Goal: Task Accomplishment & Management: Use online tool/utility

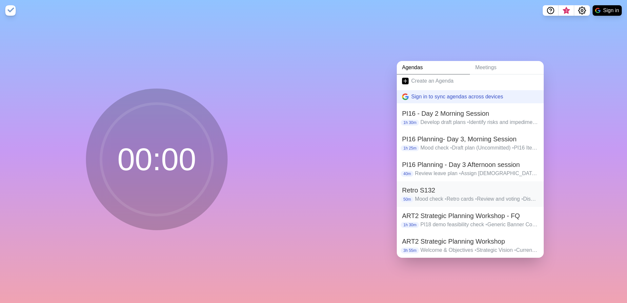
scroll to position [3, 0]
click at [475, 247] on span "•" at bounding box center [475, 250] width 2 height 6
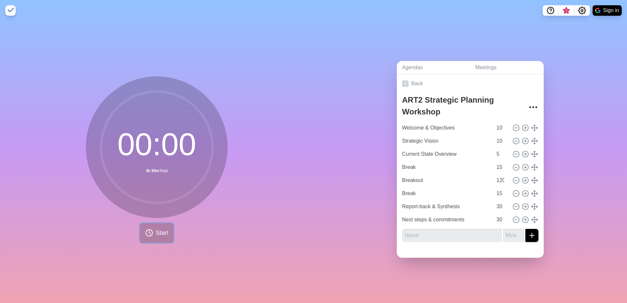
click at [148, 231] on icon at bounding box center [149, 233] width 8 height 8
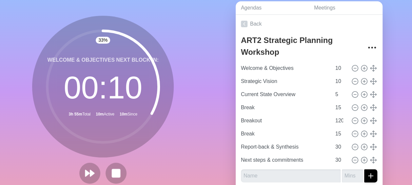
scroll to position [59, 0]
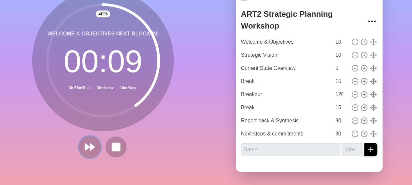
click at [92, 146] on icon at bounding box center [89, 146] width 11 height 11
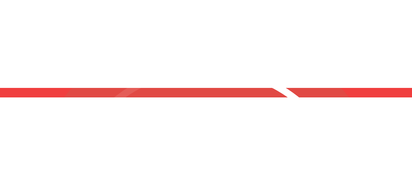
scroll to position [0, 0]
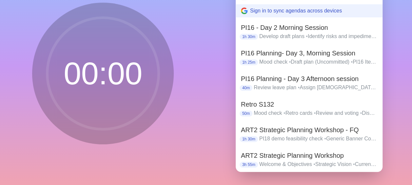
scroll to position [59, 0]
click at [321, 135] on p "PI18 demo feasibility check • Generic Banner Concept (Status Transition UI) • E…" at bounding box center [318, 139] width 118 height 8
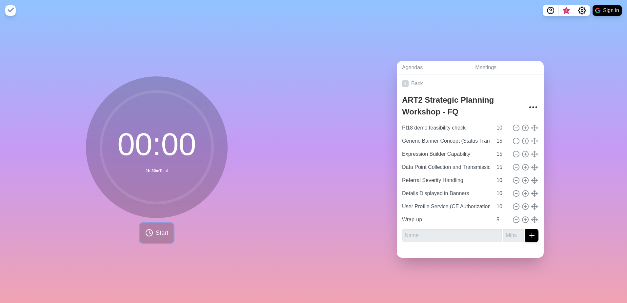
click at [148, 185] on icon at bounding box center [149, 233] width 8 height 8
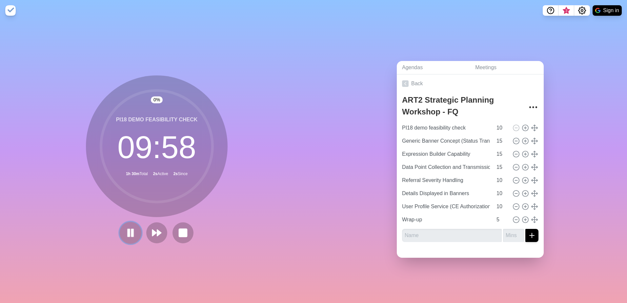
click at [131, 185] on rect at bounding box center [132, 232] width 2 height 7
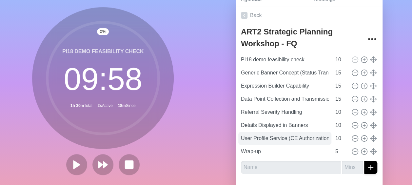
scroll to position [26, 0]
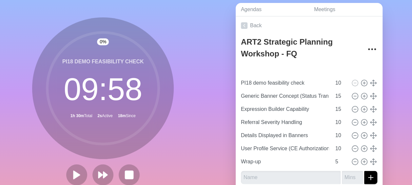
type input "PI18 demo feasibility check"
type input "10"
type input "Generic Banner Concept (Status Transition UI)"
type input "Expression Builder Capability"
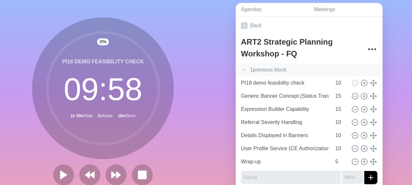
click at [243, 69] on icon at bounding box center [244, 70] width 7 height 7
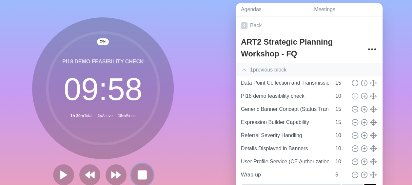
click at [144, 171] on rect at bounding box center [142, 174] width 8 height 8
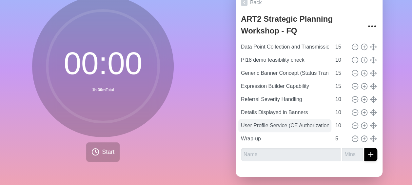
scroll to position [59, 0]
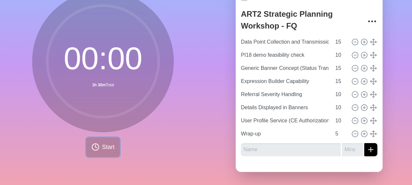
click at [107, 143] on span "Start" at bounding box center [108, 147] width 12 height 9
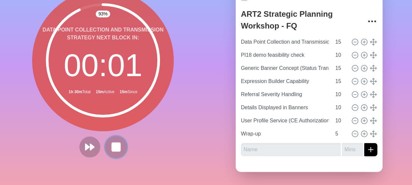
click at [112, 147] on button at bounding box center [116, 147] width 22 height 22
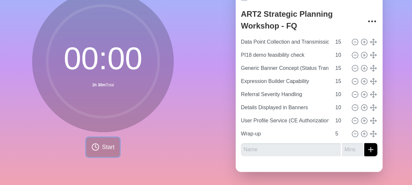
click at [98, 142] on button "Start" at bounding box center [102, 146] width 33 height 19
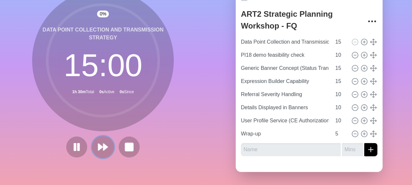
click at [104, 141] on icon at bounding box center [102, 146] width 11 height 11
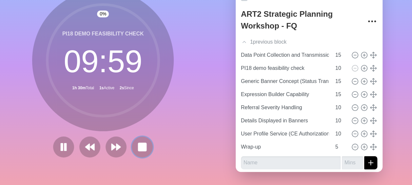
click at [145, 142] on icon at bounding box center [142, 147] width 10 height 10
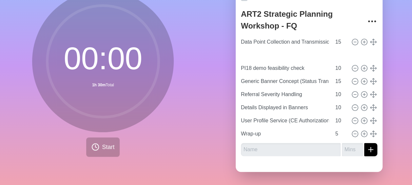
type input "Expression Builder Capability"
type input "15"
type input "PI18 demo feasibility check"
type input "10"
type input "Generic Banner Concept (Status Transition UI)"
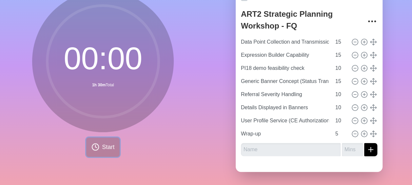
click at [98, 144] on button "Start" at bounding box center [102, 146] width 33 height 19
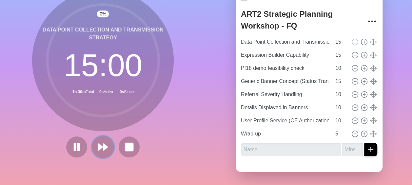
click at [106, 144] on button at bounding box center [103, 147] width 22 height 22
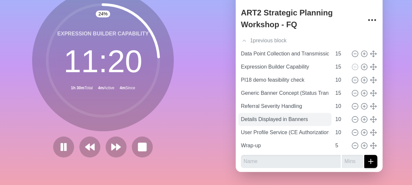
scroll to position [2, 0]
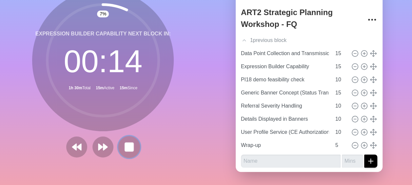
click at [130, 143] on rect at bounding box center [129, 147] width 8 height 8
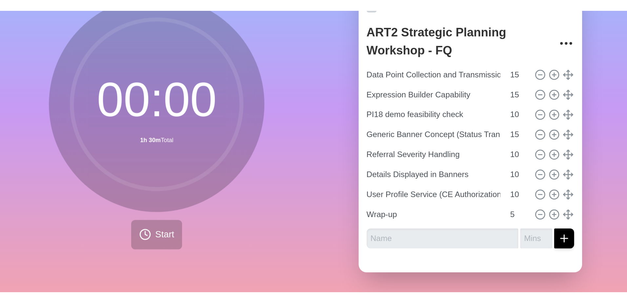
scroll to position [0, 0]
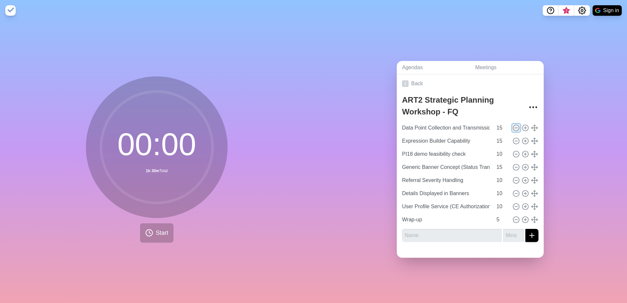
click at [412, 126] on icon at bounding box center [515, 127] width 7 height 7
type input "Expression Builder Capability"
type input "PI18 demo feasibility check"
type input "10"
type input "Generic Banner Concept (Status Transition UI)"
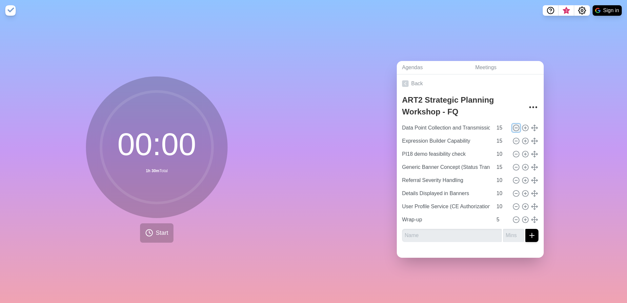
type input "15"
type input "Referral Severity Handling"
type input "10"
type input "Details Displayed in Banners"
type input "User Profile Service (CE Authorization) – if time permits"
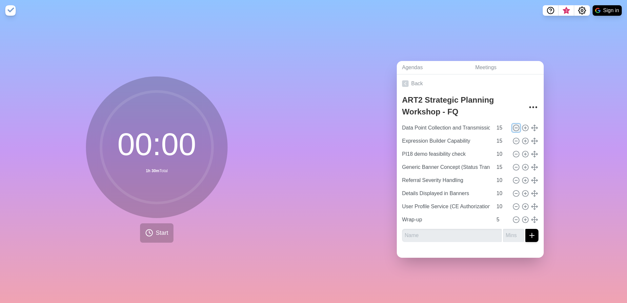
type input "Wrap-up"
type input "5"
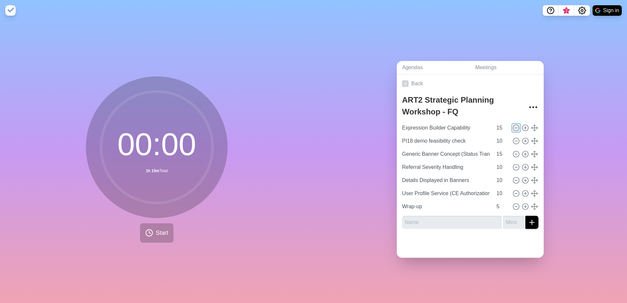
click at [412, 126] on icon at bounding box center [515, 127] width 7 height 7
type input "PI18 demo feasibility check"
type input "10"
type input "Generic Banner Concept (Status Transition UI)"
type input "15"
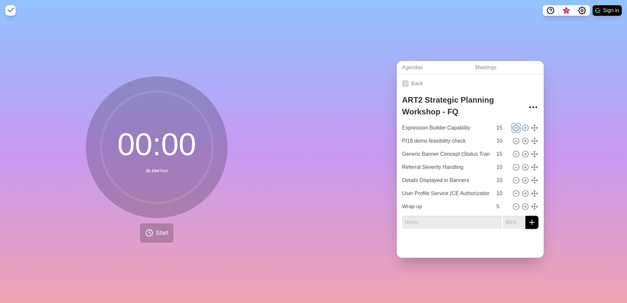
type input "Referral Severity Handling"
type input "10"
type input "Details Displayed in Banners"
type input "User Profile Service (CE Authorization) – if time permits"
type input "Wrap-up"
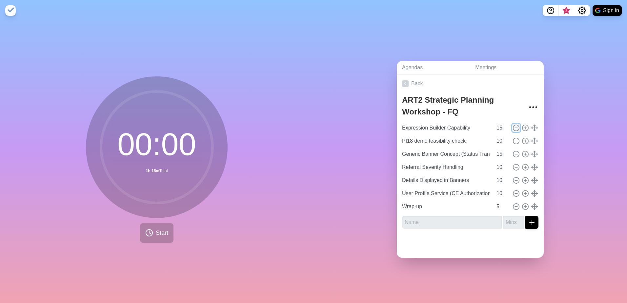
type input "5"
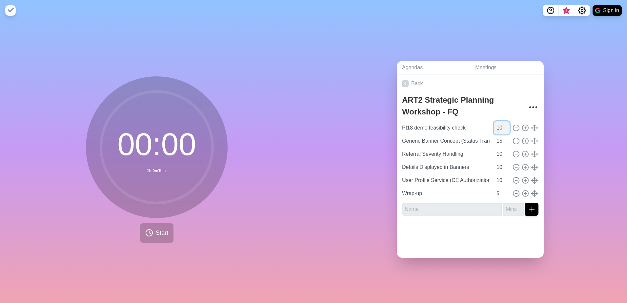
click at [412, 125] on input "10" at bounding box center [502, 127] width 16 height 13
type input "1"
type input "7"
click at [412, 185] on input "text" at bounding box center [452, 209] width 100 height 13
type input "Topic wrap-up"
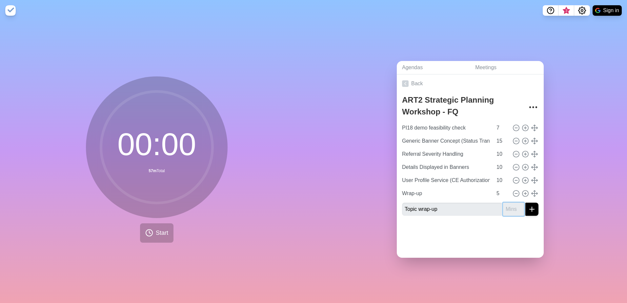
click at [412, 185] on input "number" at bounding box center [513, 209] width 21 height 13
type input "3"
click at [412, 185] on div at bounding box center [470, 234] width 147 height 26
click at [412, 185] on icon "submit" at bounding box center [532, 209] width 8 height 8
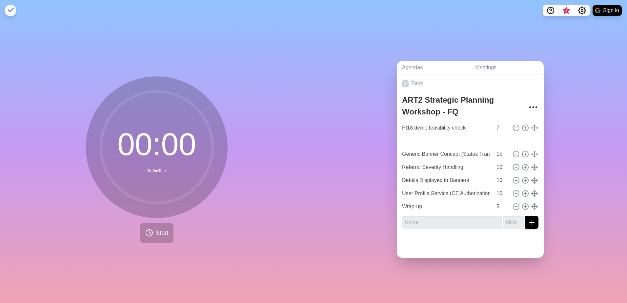
type input "Topic wrap-up"
type input "3"
type input "Generic Banner Concept (Status Transition UI)"
type input "15"
type input "Referral Severity Handling"
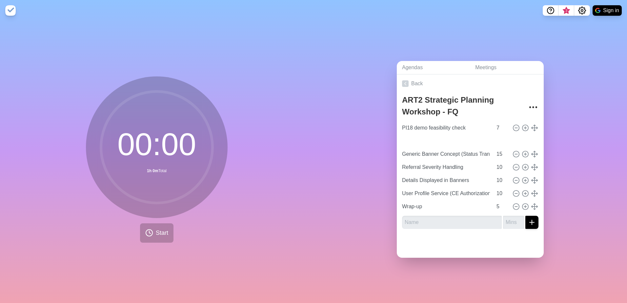
type input "Details Displayed in Banners"
type input "User Profile Service (CE Authorization) – if time permits"
type input "10"
type input "Wrap-up"
type input "5"
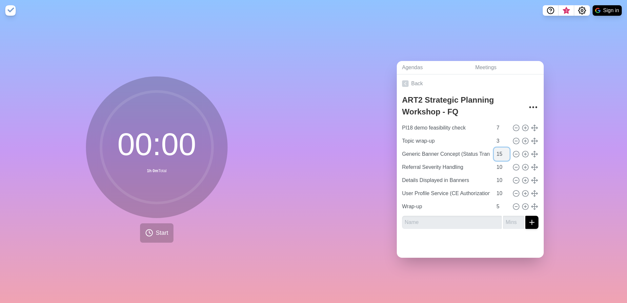
click at [412, 154] on input "15" at bounding box center [502, 154] width 16 height 13
type input "12"
click at [412, 185] on input "text" at bounding box center [452, 222] width 100 height 13
type input "Topic wrap-up"
click at [412, 185] on input "number" at bounding box center [513, 222] width 21 height 13
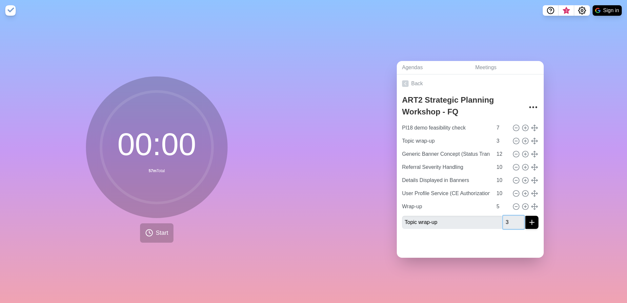
type input "3"
click at [412, 185] on icon "submit" at bounding box center [532, 222] width 8 height 8
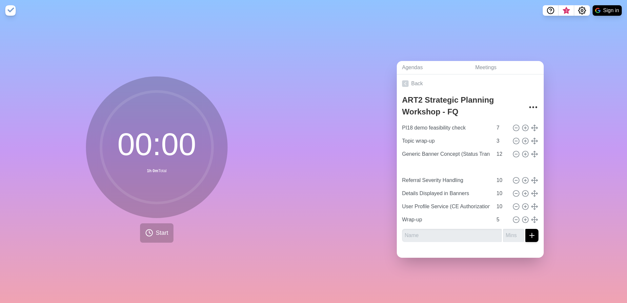
type input "Topic wrap-up"
type input "3"
type input "Referral Severity Handling"
type input "Details Displayed in Banners"
type input "User Profile Service (CE Authorization) – if time permits"
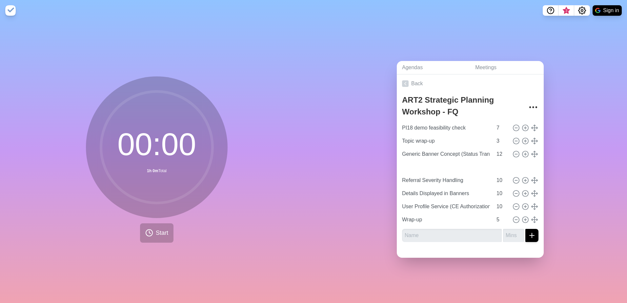
type input "10"
type input "Wrap-up"
type input "5"
click at [412, 179] on input "10" at bounding box center [502, 180] width 16 height 13
type input "1"
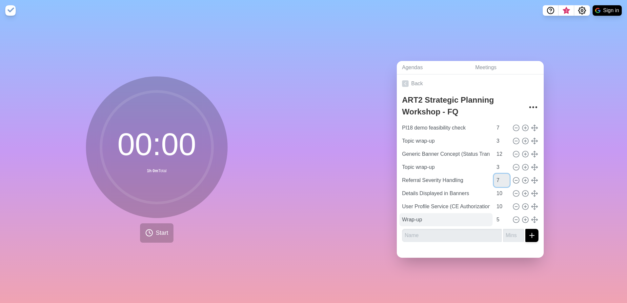
type input "7"
click at [412, 185] on input "text" at bounding box center [452, 235] width 100 height 13
type input "Topic wrap-up"
click at [412, 185] on input "number" at bounding box center [513, 235] width 21 height 13
type input "3"
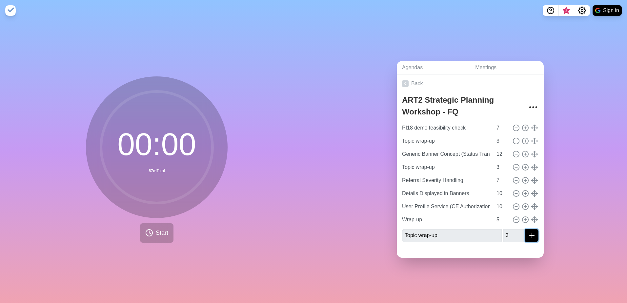
click at [412, 185] on icon "submit" at bounding box center [532, 235] width 8 height 8
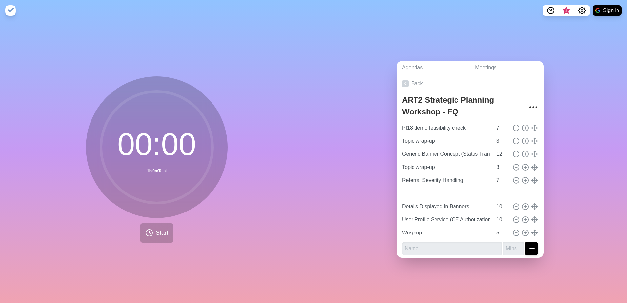
type input "Topic wrap-up"
type input "3"
type input "Details Displayed in Banners"
type input "User Profile Service (CE Authorization) – if time permits"
type input "10"
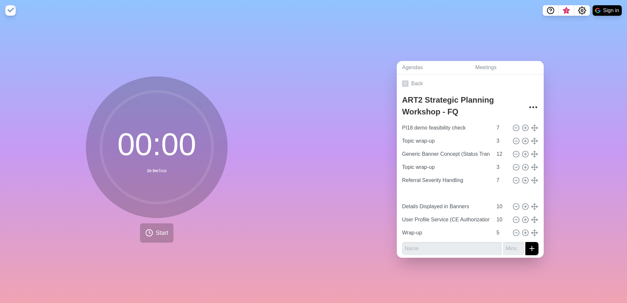
type input "Wrap-up"
type input "5"
click at [412, 185] on input "10" at bounding box center [502, 206] width 16 height 13
type input "1"
type input "7"
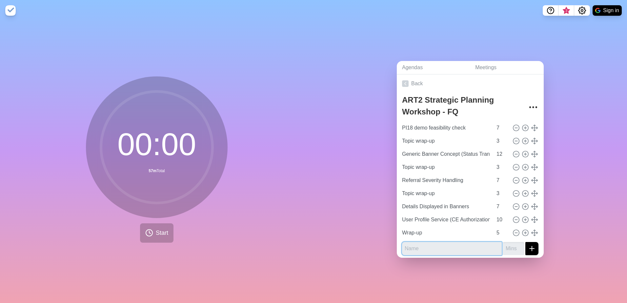
click at [412, 185] on input "text" at bounding box center [452, 248] width 100 height 13
type input "Topic Wrap-up"
click at [412, 185] on input "number" at bounding box center [513, 248] width 21 height 13
type input "3"
click at [412, 185] on button "submit" at bounding box center [531, 248] width 13 height 13
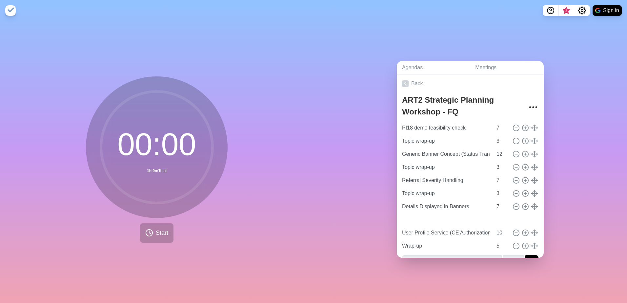
type input "Topic Wrap-up"
type input "3"
type input "User Profile Service (CE Authorization) – if time permits"
type input "10"
type input "Wrap-up"
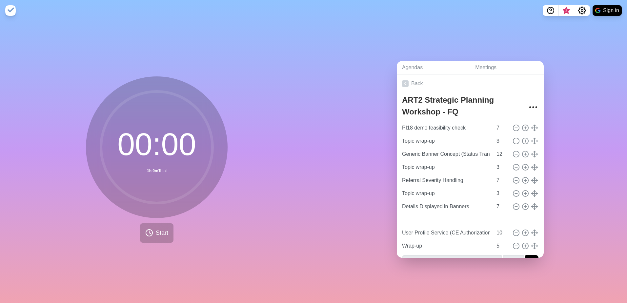
type input "5"
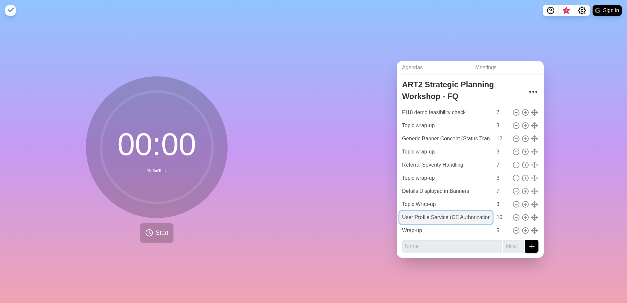
click at [412, 185] on input "User Profile Service (CE Authorization) – if time permits" at bounding box center [445, 217] width 93 height 13
click at [412, 185] on div "Agendas Meetings Back ART2 Strategic Planning Workshop - FQ PI18 demo feasibili…" at bounding box center [469, 162] width 313 height 282
click at [412, 185] on icon at bounding box center [515, 217] width 7 height 7
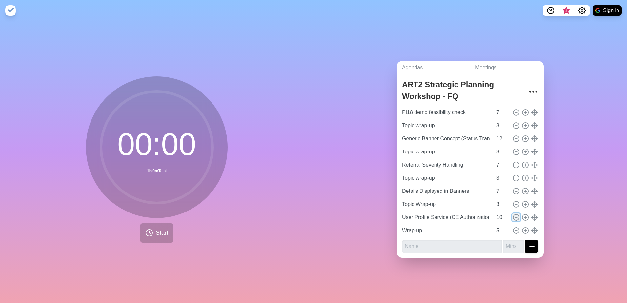
type input "Wrap-up"
type input "5"
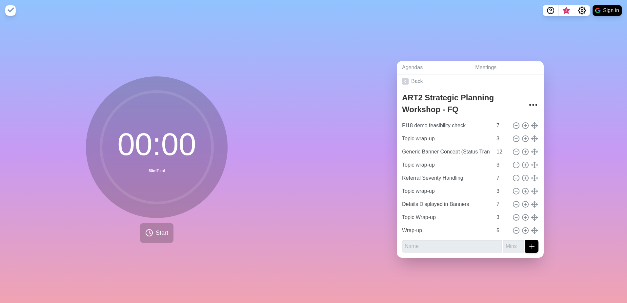
click at [412, 185] on div "Agendas Meetings Back ART2 Strategic Planning Workshop - FQ PI18 demo feasibili…" at bounding box center [469, 162] width 313 height 282
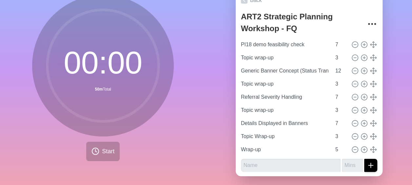
scroll to position [59, 0]
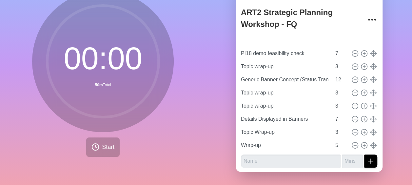
type input "Referral Severity Handling"
type input "PI18 demo feasibility check"
type input "7"
type input "Topic wrap-up"
type input "3"
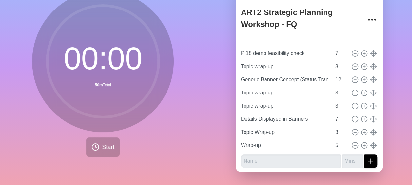
type input "Generic Banner Concept (Status Transition UI)"
type input "12"
type input "Topic wrap-up"
type input "3"
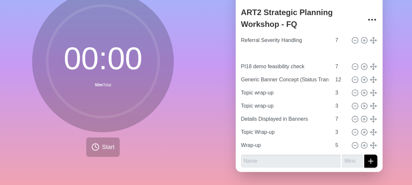
type input "Topic wrap-up"
type input "3"
type input "PI18 demo feasibility check"
type input "7"
click at [98, 143] on button "Start" at bounding box center [102, 146] width 33 height 19
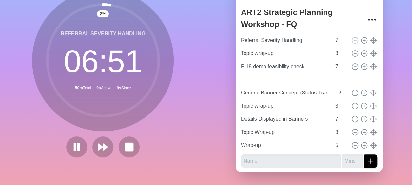
type input "Topic wrap-up"
type input "3"
type input "Generic Banner Concept (Status Transition UI)"
type input "12"
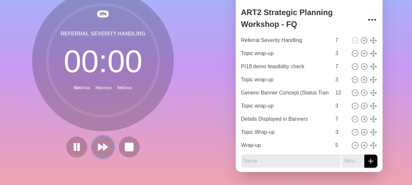
click at [104, 145] on polygon at bounding box center [106, 147] width 4 height 7
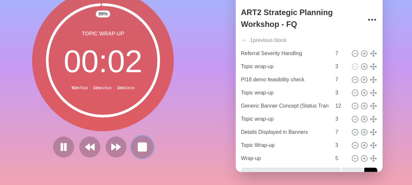
click at [142, 143] on rect at bounding box center [142, 147] width 8 height 8
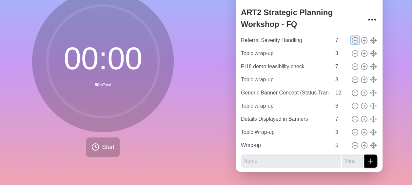
click at [354, 40] on line at bounding box center [355, 40] width 2 height 0
type input "Topic wrap-up"
type input "3"
type input "PI18 demo feasibility check"
type input "7"
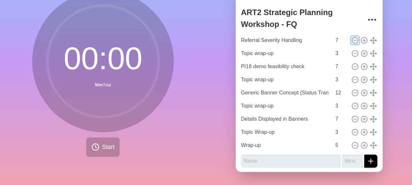
type input "Topic wrap-up"
type input "3"
type input "Generic Banner Concept (Status Transition UI)"
type input "12"
type input "Topic wrap-up"
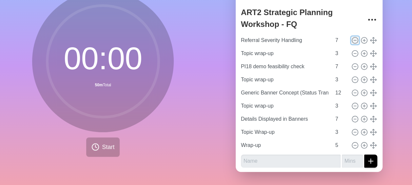
type input "3"
type input "Details Displayed in Banners"
type input "7"
type input "Topic Wrap-up"
type input "3"
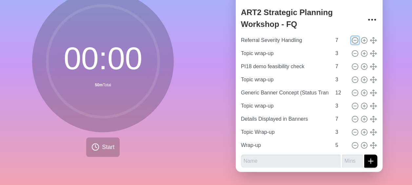
type input "Wrap-up"
type input "5"
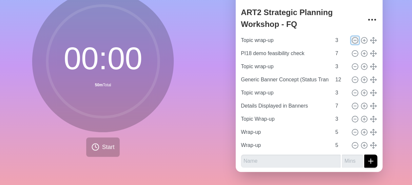
scroll to position [0, 0]
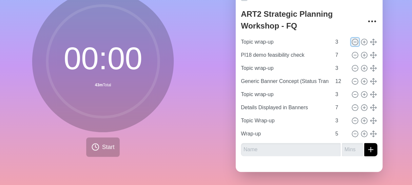
click at [351, 38] on icon at bounding box center [354, 41] width 7 height 7
type input "PI18 demo feasibility check"
type input "7"
type input "Topic wrap-up"
type input "3"
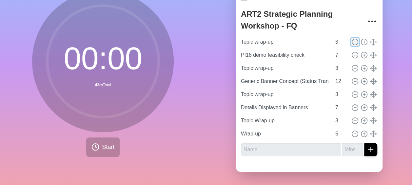
type input "Generic Banner Concept (Status Transition UI)"
type input "12"
type input "Topic wrap-up"
type input "3"
type input "Details Displayed in Banners"
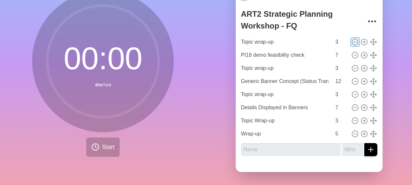
type input "7"
type input "Topic Wrap-up"
type input "3"
type input "Wrap-up"
type input "5"
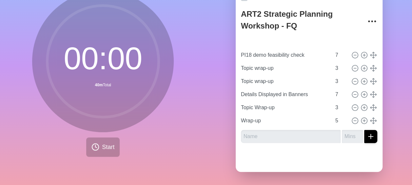
type input "Generic Banner Concept (Status Transition UI)"
type input "12"
type input "PI18 demo feasibility check"
type input "7"
type input "Topic wrap-up"
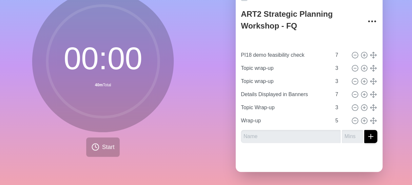
type input "3"
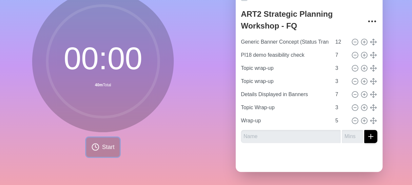
click at [99, 144] on button "Start" at bounding box center [102, 146] width 33 height 19
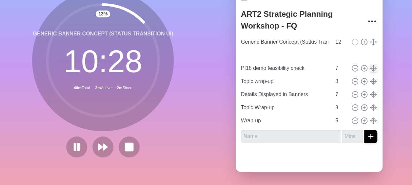
type input "Topic wrap-up"
type input "3"
type input "PI18 demo feasibility check"
type input "7"
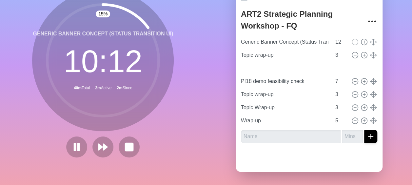
type input "Details Displayed in Banners"
type input "PI18 demo feasibility check"
type input "7"
type input "Topic wrap-up"
type input "3"
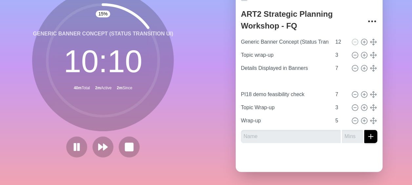
type input "Topic wrap-up"
type input "3"
type input "PI18 demo feasibility check"
type input "7"
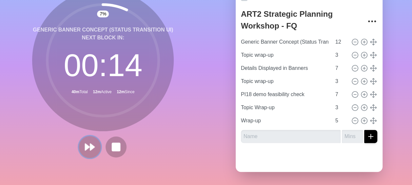
click at [88, 146] on icon at bounding box center [89, 146] width 11 height 11
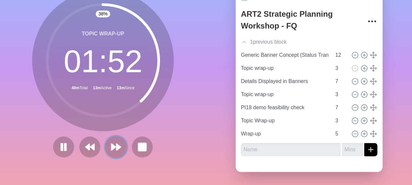
click at [117, 144] on polygon at bounding box center [119, 147] width 4 height 7
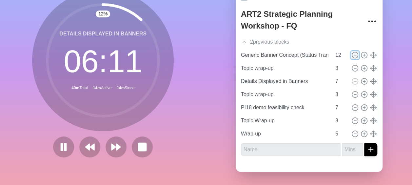
click at [351, 51] on icon at bounding box center [354, 54] width 7 height 7
type input "Topic wrap-up"
type input "3"
type input "Details Displayed in Banners"
type input "7"
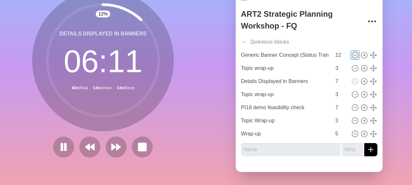
type input "Topic wrap-up"
type input "3"
type input "PI18 demo feasibility check"
type input "7"
type input "Topic Wrap-up"
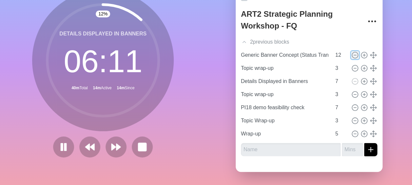
type input "3"
type input "Wrap-up"
type input "5"
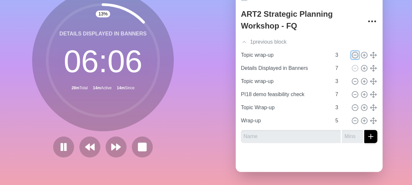
click at [351, 51] on icon at bounding box center [354, 54] width 7 height 7
type input "Details Displayed in Banners"
type input "7"
type input "Topic wrap-up"
type input "3"
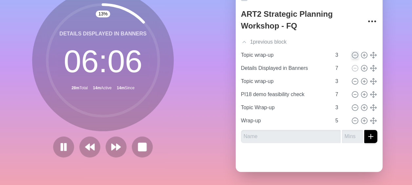
type input "PI18 demo feasibility check"
type input "7"
type input "Topic Wrap-up"
type input "3"
type input "Wrap-up"
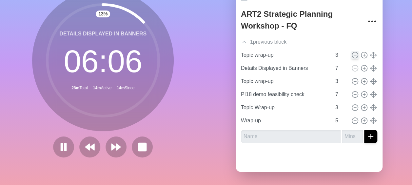
type input "5"
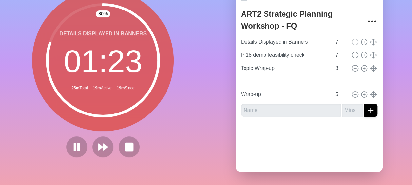
type input "Topic Wrap-up"
type input "3"
type input "Topic wrap-up"
type input "PI18 demo feasibility check"
type input "7"
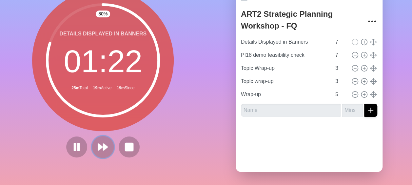
click at [109, 142] on button at bounding box center [103, 147] width 22 height 22
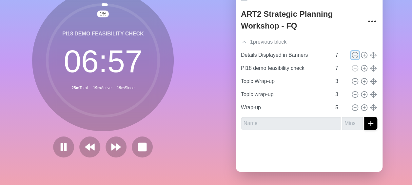
click at [351, 51] on icon at bounding box center [354, 54] width 7 height 7
type input "PI18 demo feasibility check"
type input "Topic Wrap-up"
type input "3"
type input "Topic wrap-up"
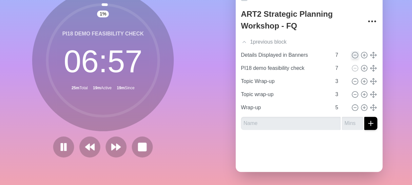
type input "Wrap-up"
type input "5"
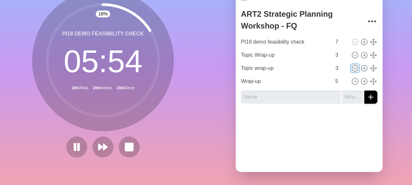
click at [351, 65] on icon at bounding box center [354, 68] width 7 height 7
type input "Wrap-up"
type input "5"
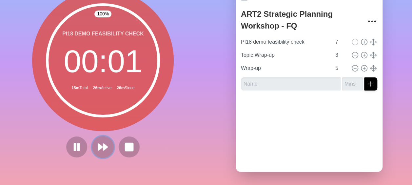
click at [106, 144] on button at bounding box center [103, 147] width 22 height 22
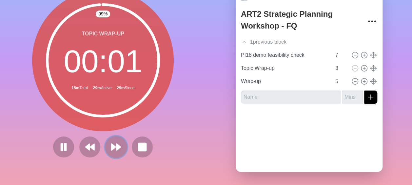
click at [115, 146] on icon at bounding box center [115, 146] width 11 height 11
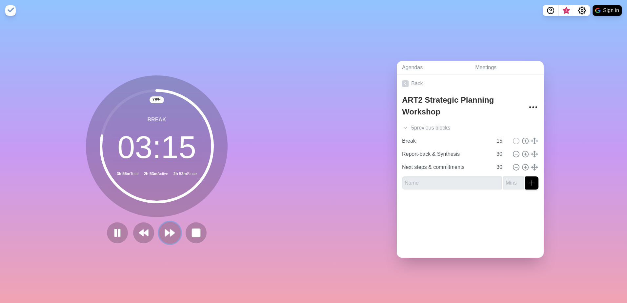
click at [165, 230] on polygon at bounding box center [167, 232] width 4 height 7
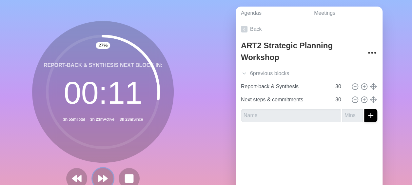
scroll to position [33, 0]
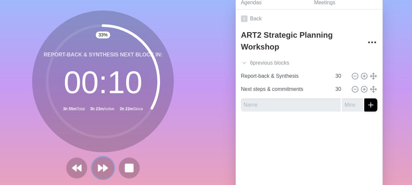
click at [103, 165] on icon at bounding box center [102, 167] width 11 height 11
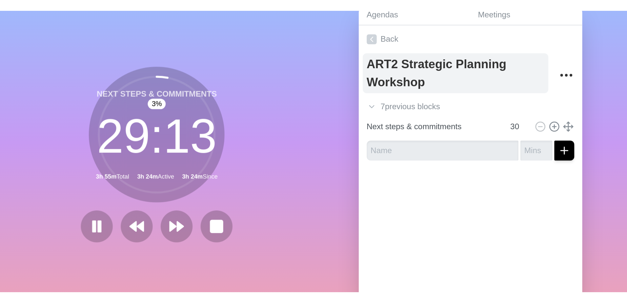
scroll to position [0, 0]
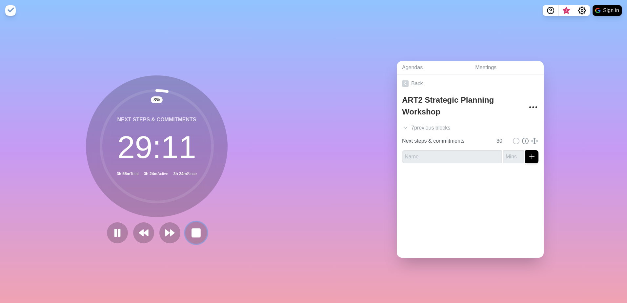
click at [198, 228] on rect at bounding box center [196, 232] width 8 height 8
